Goal: Share content: Share content

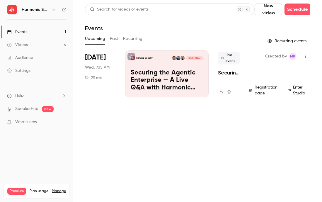
click at [267, 8] on button "New video" at bounding box center [269, 10] width 28 height 12
click at [272, 37] on li "Upload" at bounding box center [285, 40] width 63 height 15
click at [268, 13] on button "New video" at bounding box center [269, 10] width 28 height 12
click at [268, 41] on div "Upload" at bounding box center [290, 41] width 45 height 6
click at [266, 190] on p "Upload completed" at bounding box center [273, 190] width 54 height 5
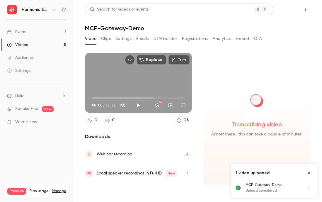
click at [285, 12] on button "Share" at bounding box center [284, 10] width 23 height 12
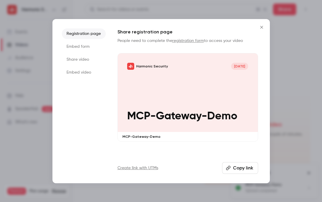
click at [76, 72] on li "Embed video" at bounding box center [84, 72] width 44 height 11
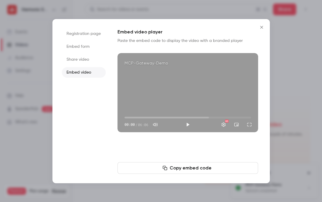
click at [176, 169] on button "Copy embed code" at bounding box center [188, 168] width 141 height 12
click at [81, 59] on li "Share video" at bounding box center [84, 59] width 44 height 11
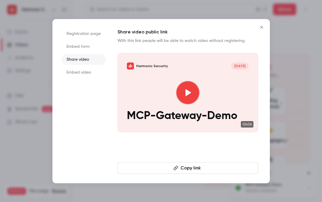
click at [159, 167] on button "Copy link" at bounding box center [188, 168] width 141 height 12
click at [180, 9] on div at bounding box center [161, 101] width 322 height 202
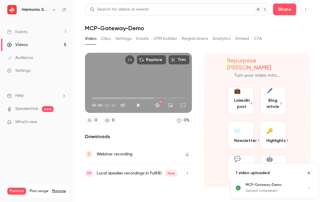
click at [126, 42] on button "Settings" at bounding box center [124, 38] width 16 height 9
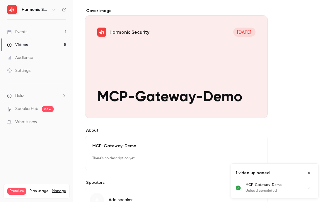
scroll to position [88, 0]
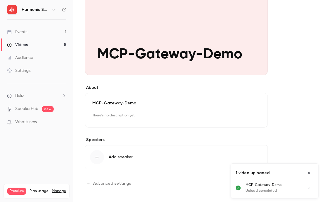
click at [99, 156] on icon "button" at bounding box center [97, 157] width 5 height 5
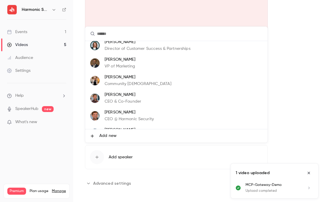
scroll to position [0, 0]
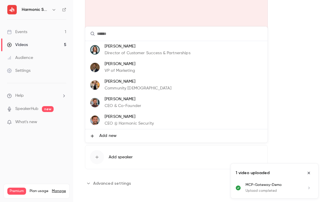
click at [160, 179] on div at bounding box center [161, 101] width 322 height 202
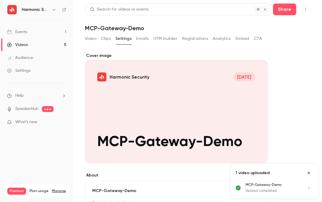
click at [265, 34] on div "Video Clips Settings Emails UTM builder Registrations Analytics Embed CTA" at bounding box center [198, 40] width 226 height 12
click at [263, 38] on div "Video Clips Settings Emails UTM builder Registrations Analytics Embed CTA" at bounding box center [198, 40] width 226 height 12
click at [255, 39] on button "CTA" at bounding box center [258, 38] width 8 height 9
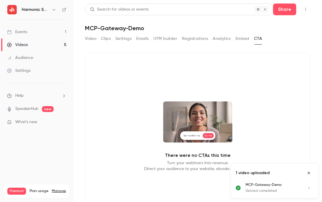
click at [94, 36] on button "Video" at bounding box center [90, 38] width 11 height 9
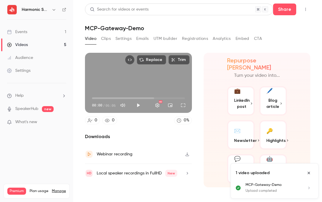
scroll to position [4, 0]
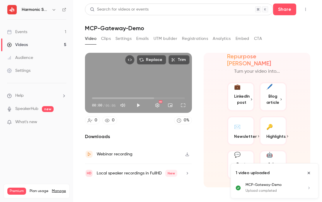
click at [104, 38] on button "Clips" at bounding box center [106, 38] width 10 height 9
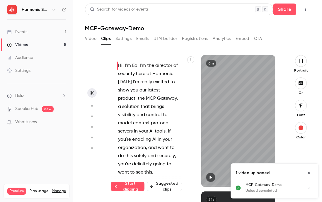
click at [124, 39] on button "Settings" at bounding box center [124, 38] width 16 height 9
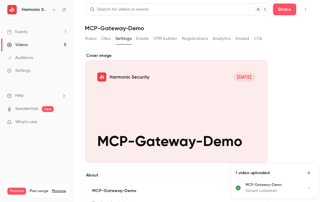
click at [223, 40] on button "Analytics" at bounding box center [222, 38] width 18 height 9
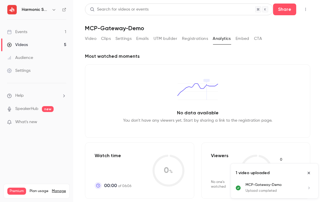
click at [241, 39] on button "Embed" at bounding box center [243, 38] width 14 height 9
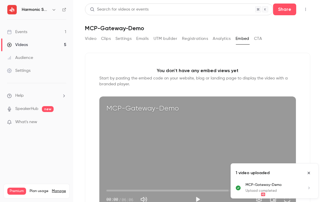
click at [258, 37] on button "CTA" at bounding box center [258, 38] width 8 height 9
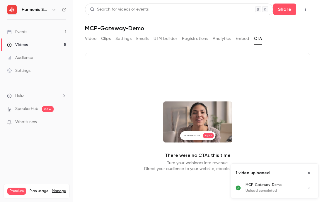
click at [92, 36] on button "Video" at bounding box center [90, 38] width 11 height 9
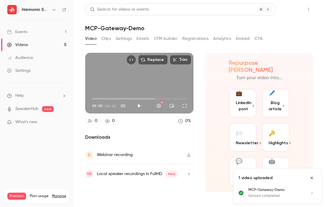
click at [289, 9] on button "Share" at bounding box center [287, 10] width 23 height 12
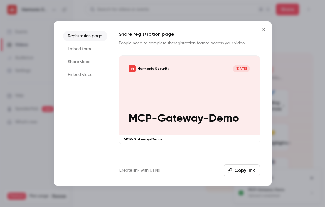
click at [82, 64] on li "Share video" at bounding box center [85, 62] width 44 height 11
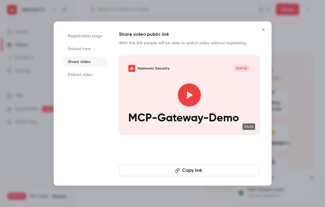
click at [187, 172] on button "Copy link" at bounding box center [189, 171] width 141 height 12
